Goal: Find specific page/section: Find specific page/section

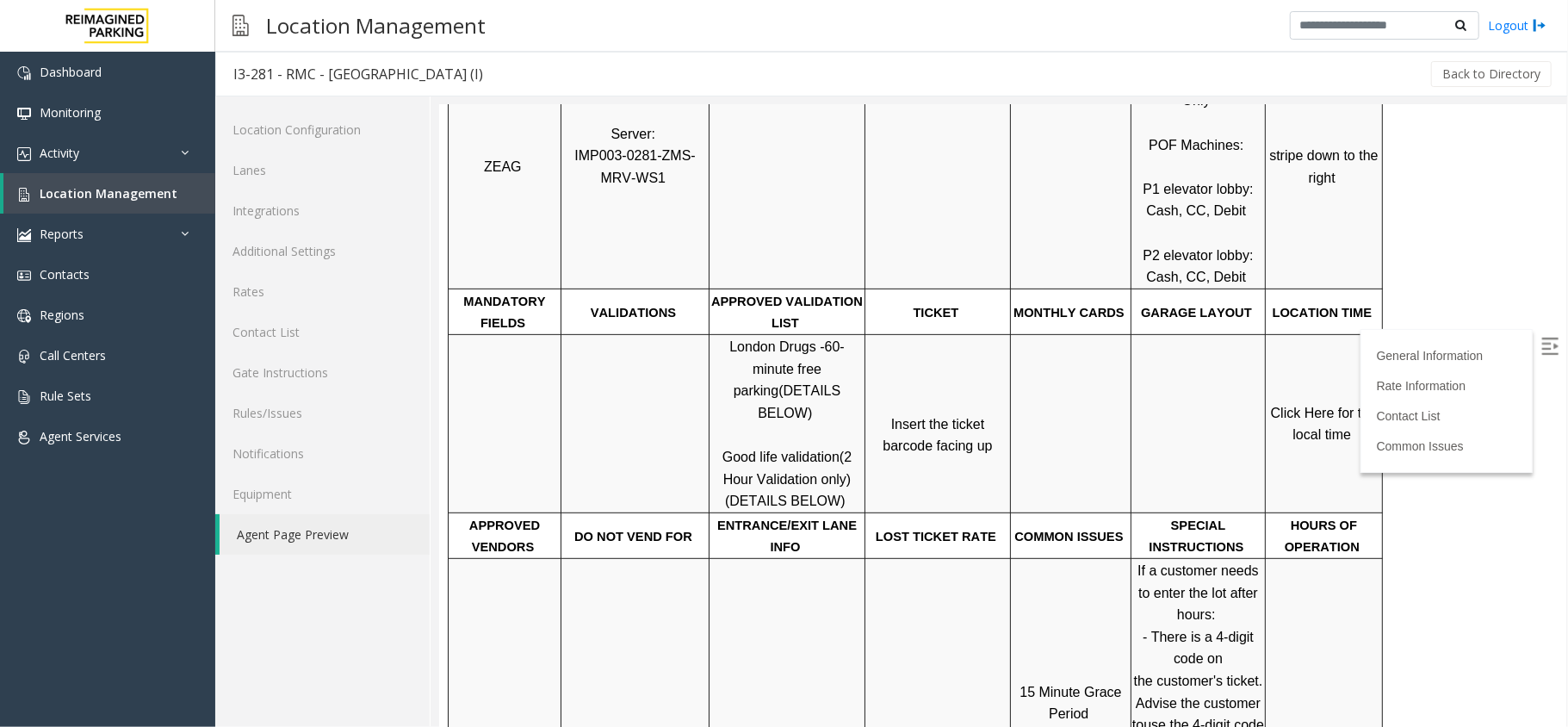
scroll to position [459, 0]
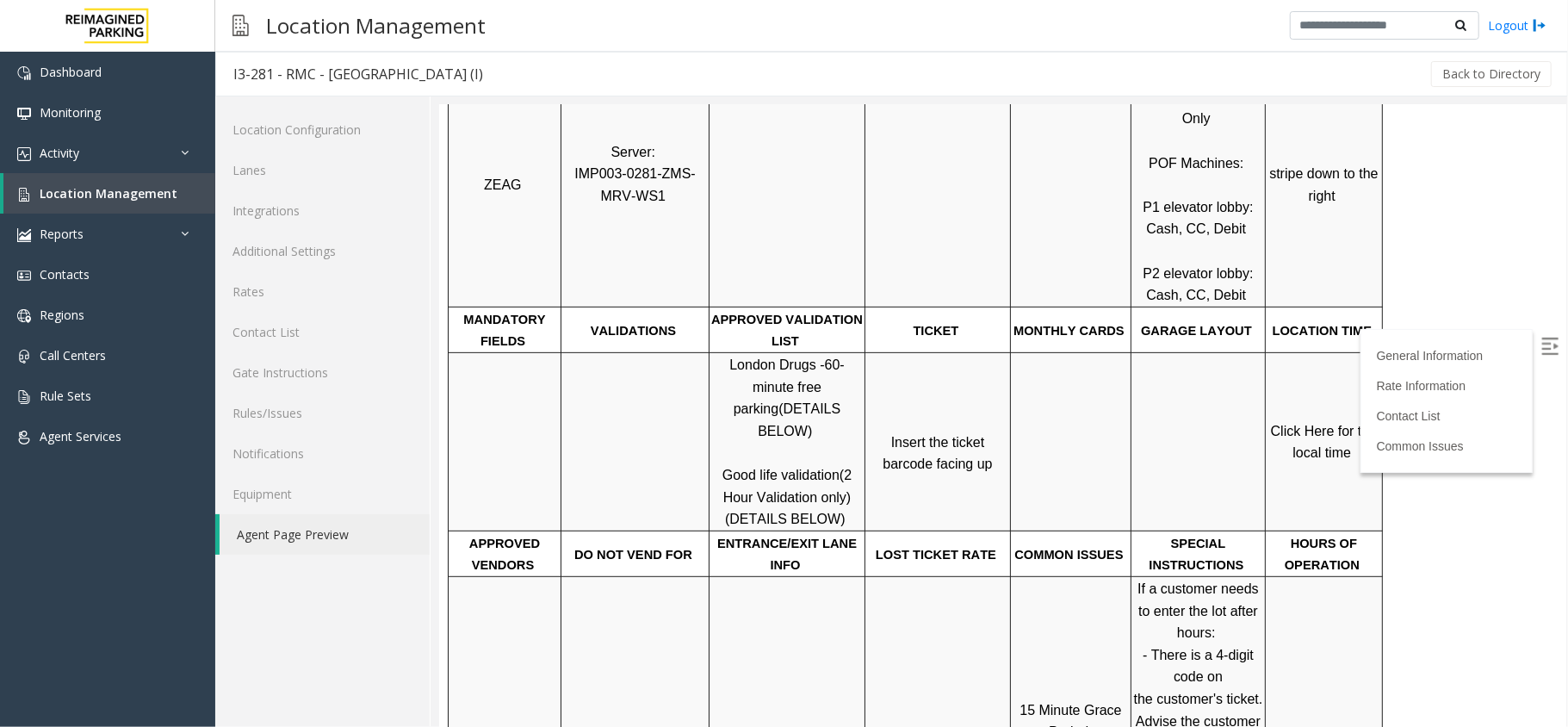
click at [1305, 423] on span "Click Here for the local time" at bounding box center [1325, 441] width 110 height 37
click at [1305, 420] on p "Click Here for the local time" at bounding box center [1322, 442] width 114 height 44
click at [1310, 423] on span "Click Here for the local time" at bounding box center [1325, 441] width 110 height 37
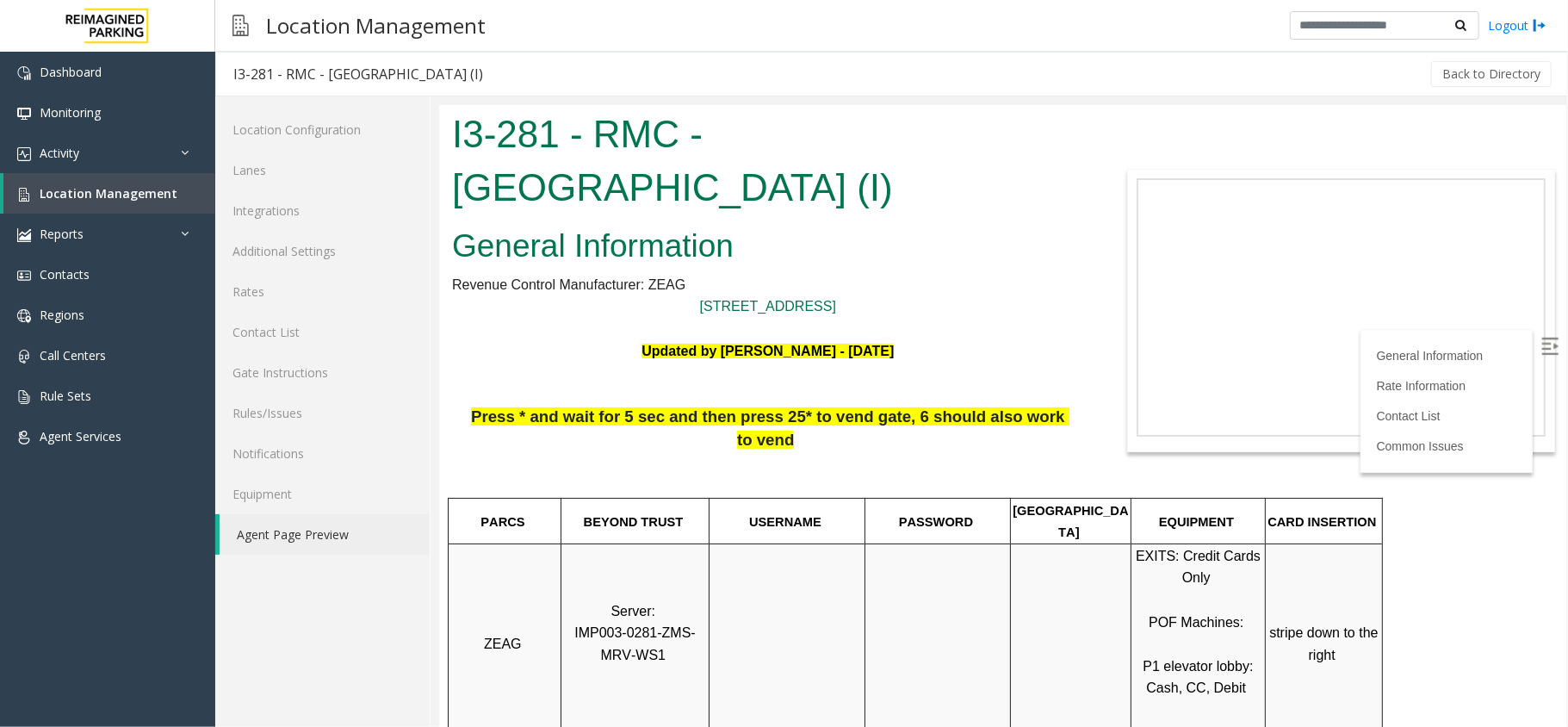
scroll to position [459, 0]
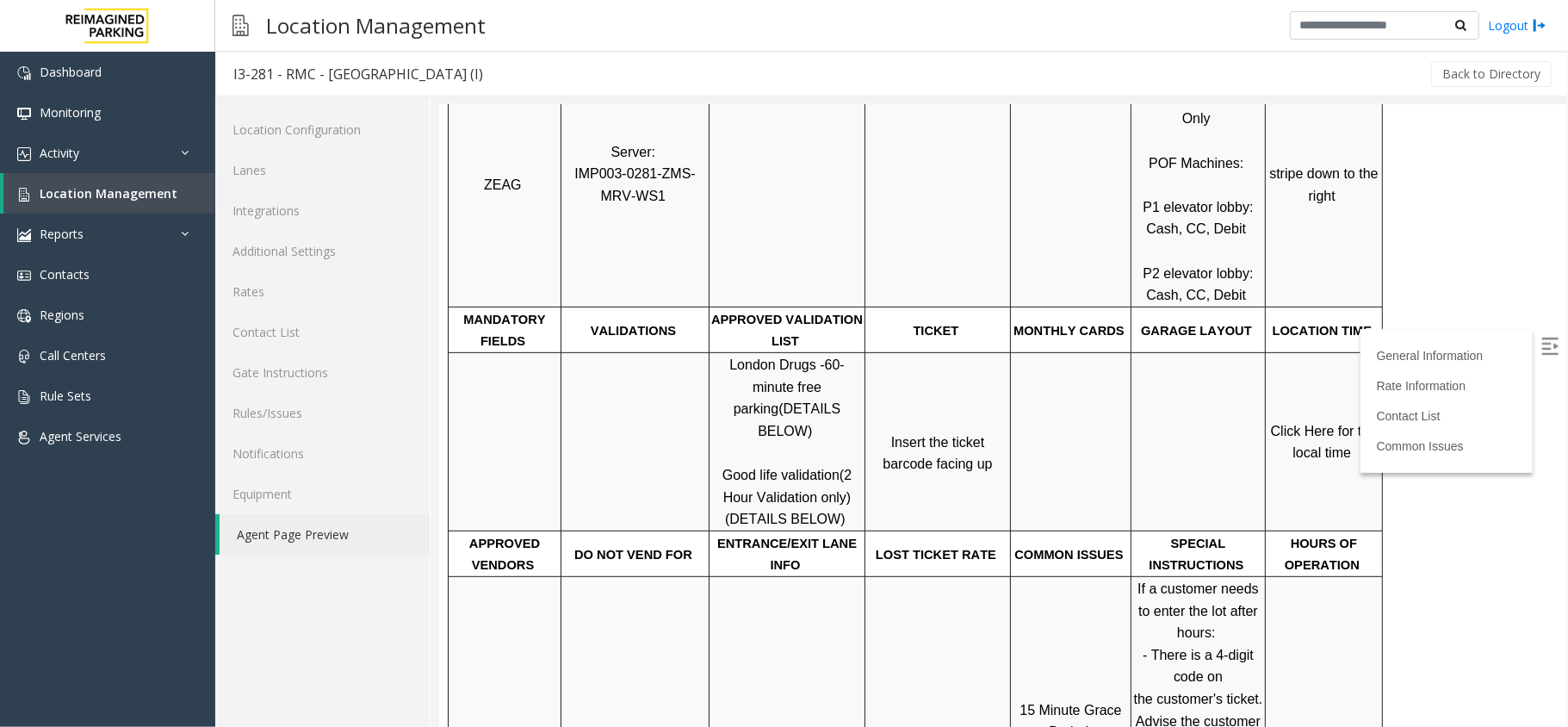
scroll to position [459, 0]
click at [157, 191] on span "Location Management" at bounding box center [108, 193] width 137 height 16
